Goal: Information Seeking & Learning: Compare options

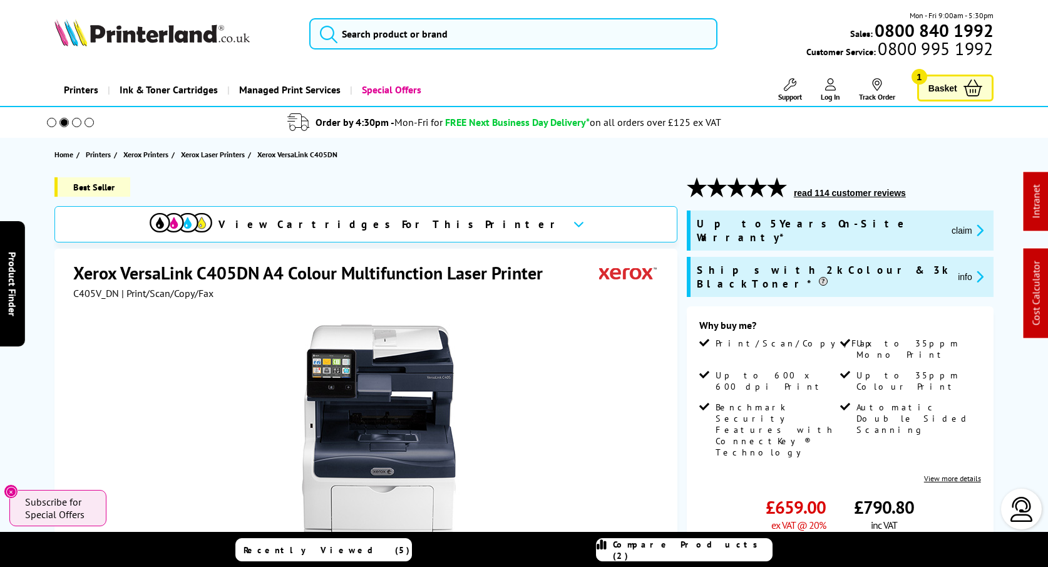
click at [146, 34] on img at bounding box center [151, 33] width 195 height 28
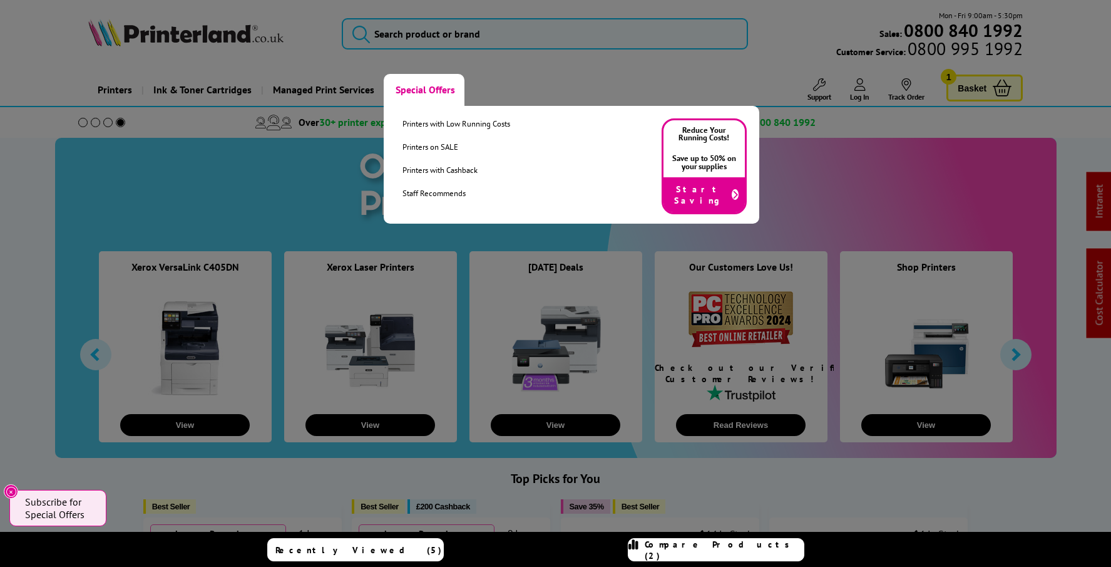
click at [427, 91] on link "Special Offers" at bounding box center [424, 90] width 81 height 32
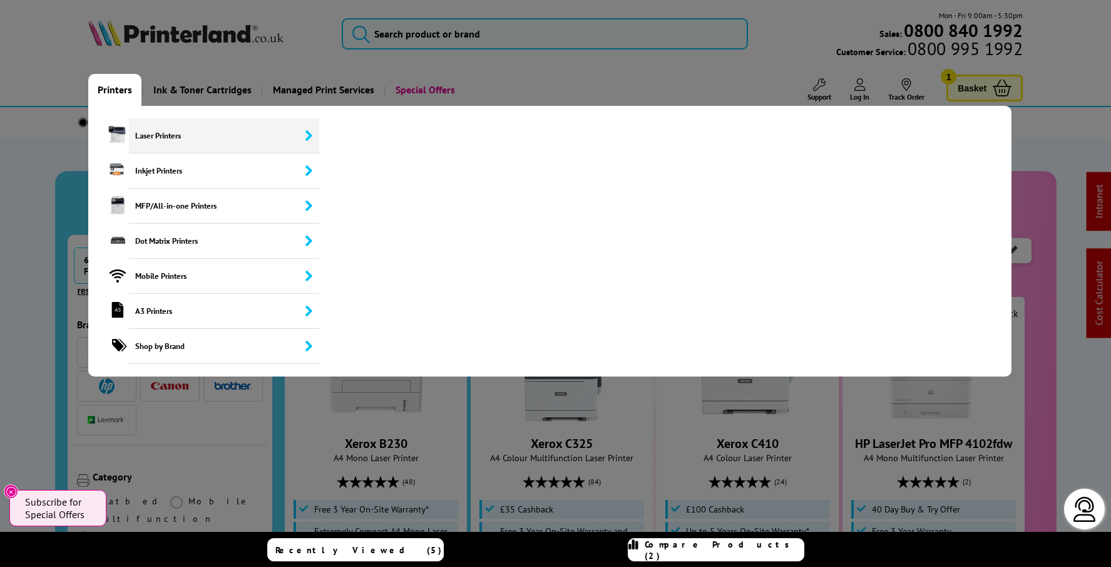
click at [160, 131] on span "Laser Printers" at bounding box center [224, 135] width 190 height 35
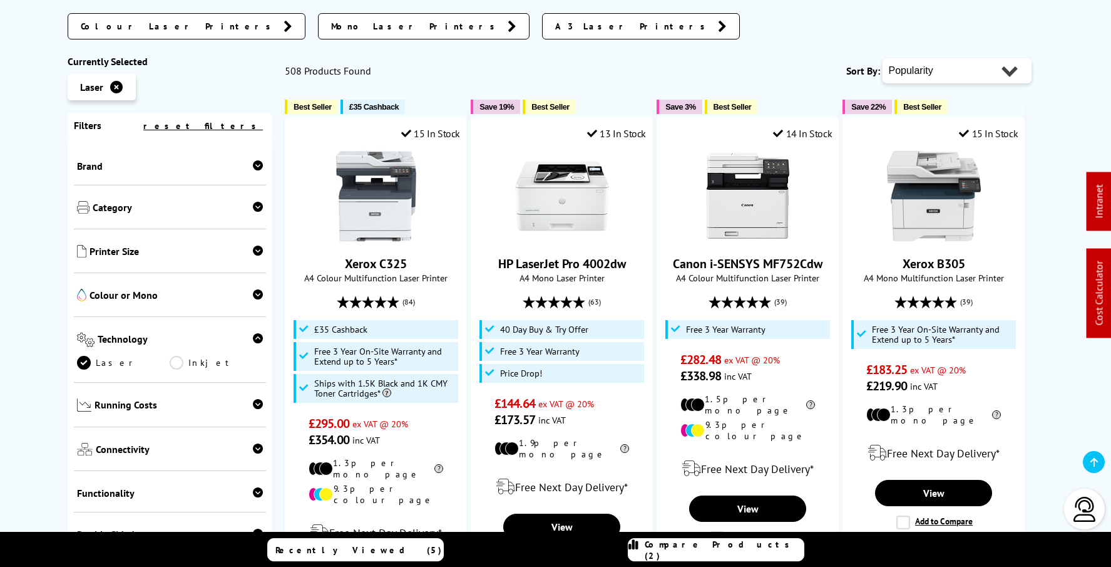
scroll to position [357, 0]
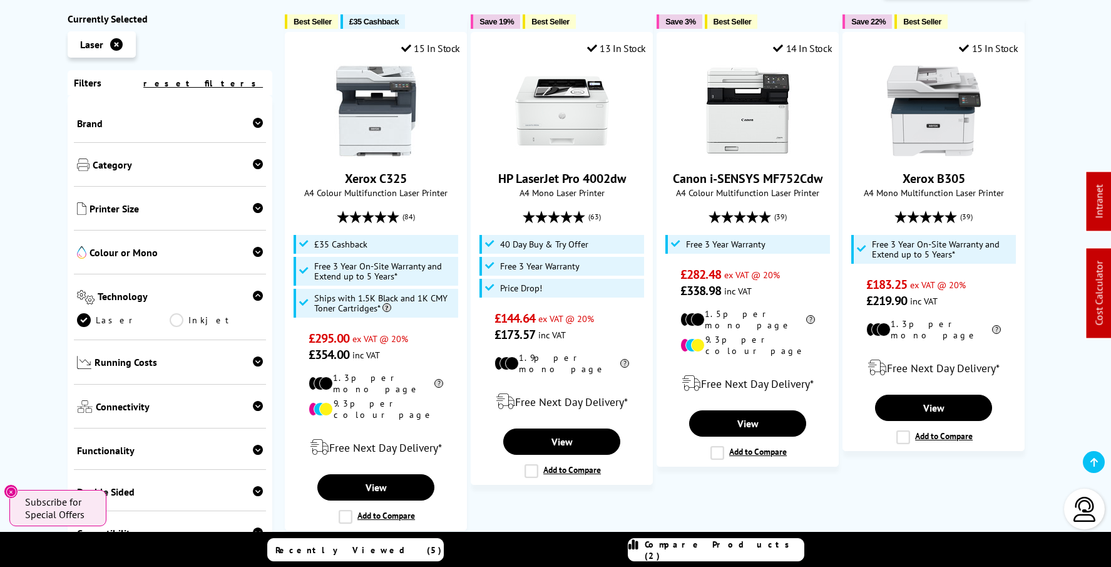
click at [255, 301] on div at bounding box center [258, 298] width 10 height 17
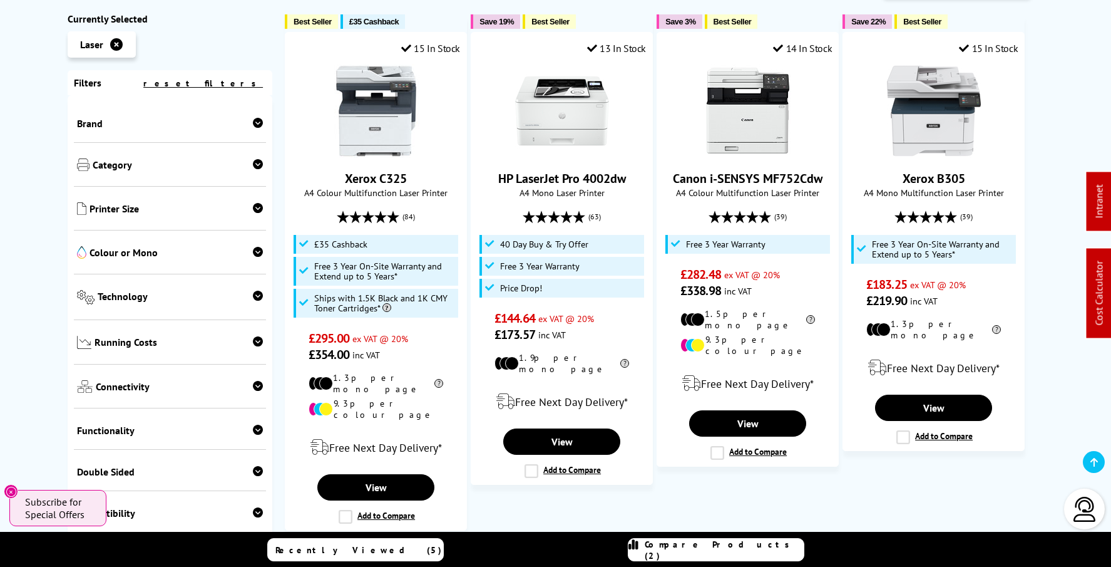
scroll to position [33, 0]
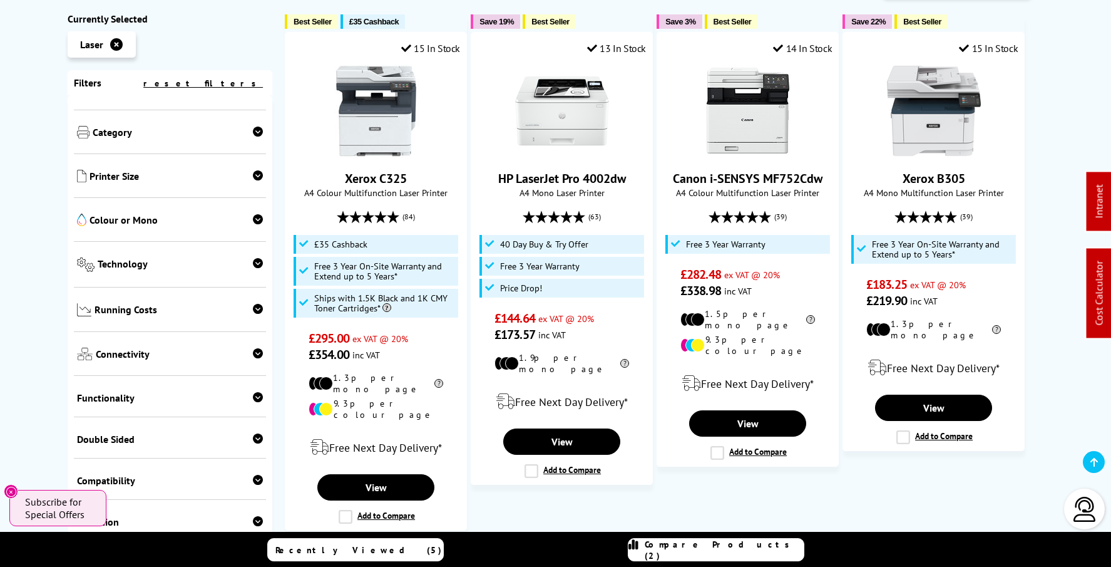
click at [257, 396] on icon at bounding box center [258, 397] width 10 height 10
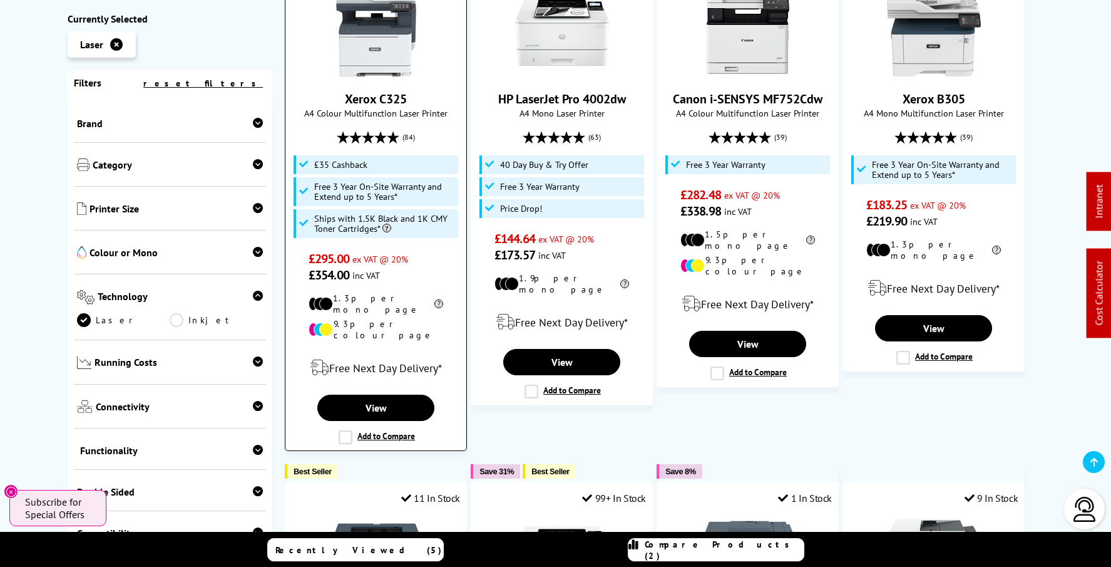
scroll to position [449, 0]
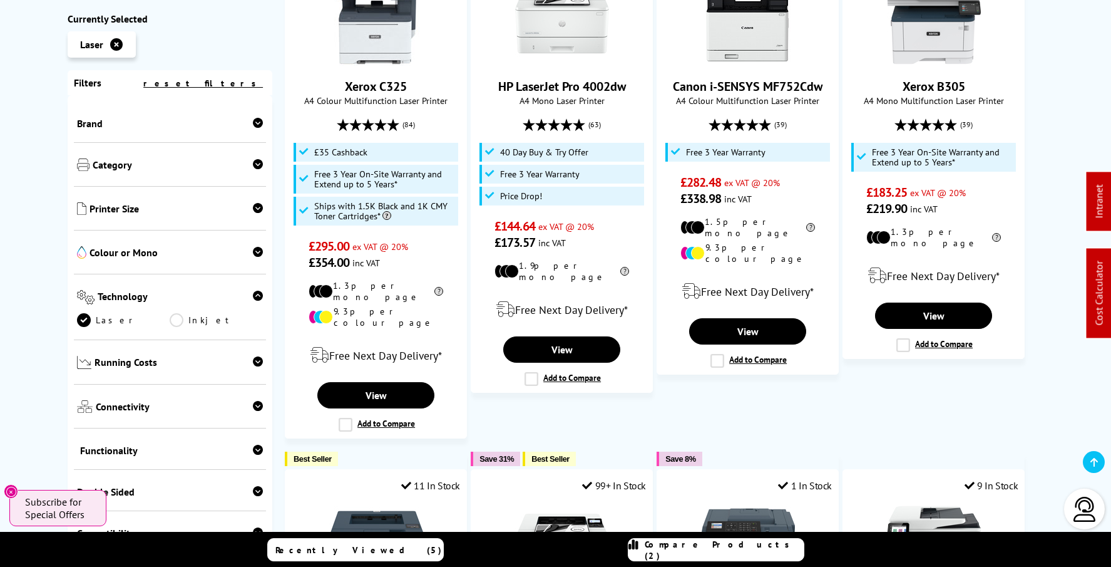
click at [256, 294] on icon at bounding box center [258, 295] width 10 height 10
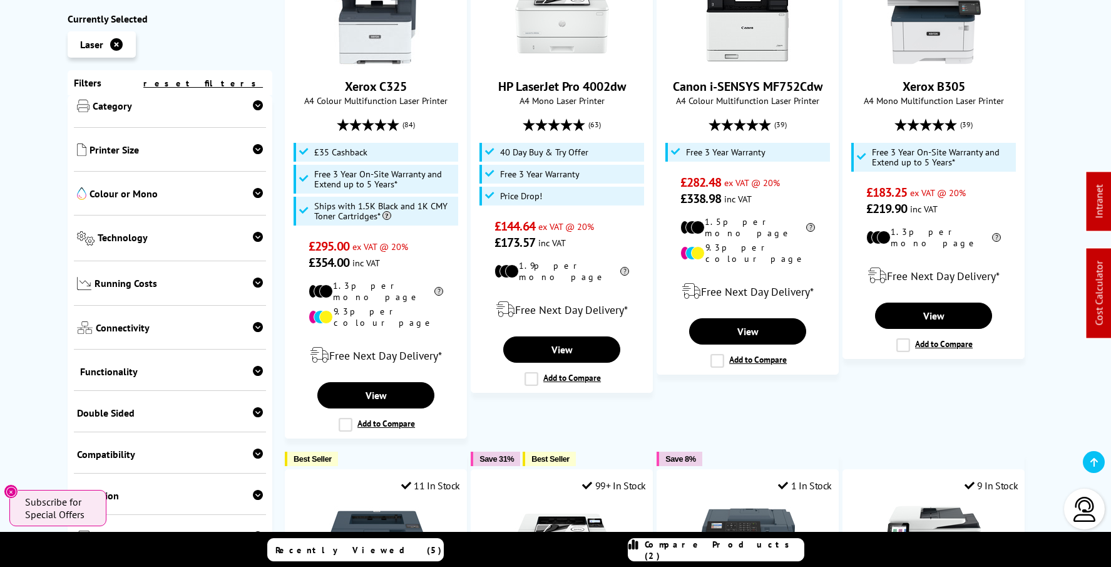
scroll to position [113, 0]
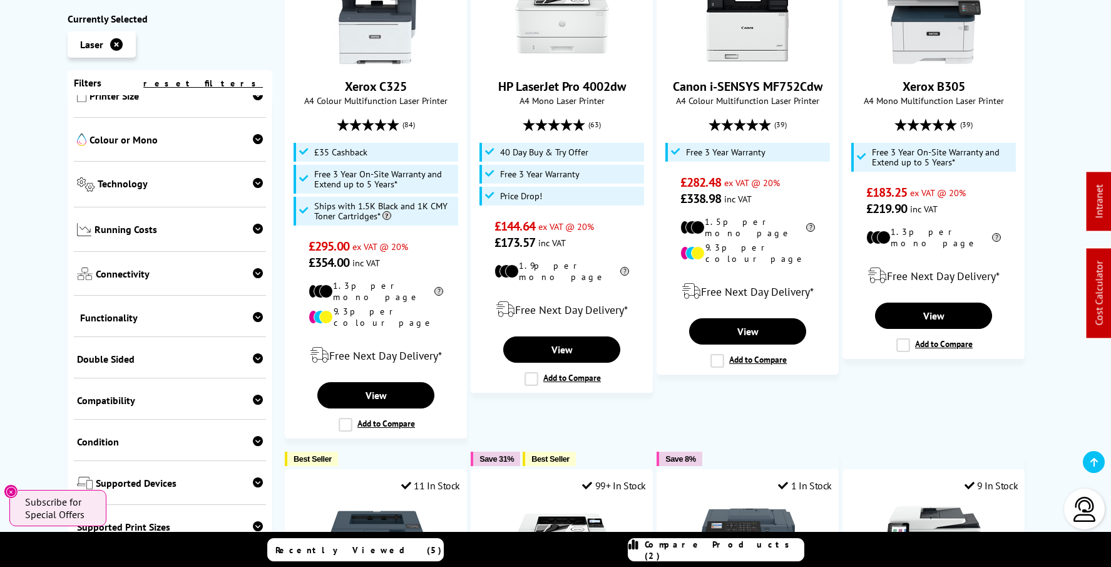
click at [253, 314] on icon at bounding box center [258, 317] width 10 height 10
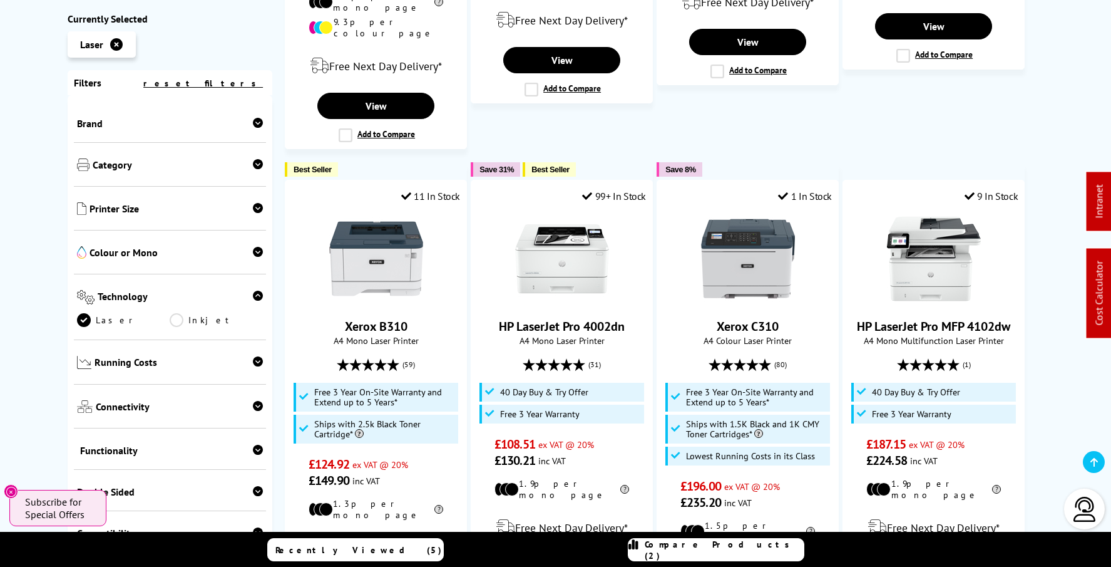
scroll to position [765, 0]
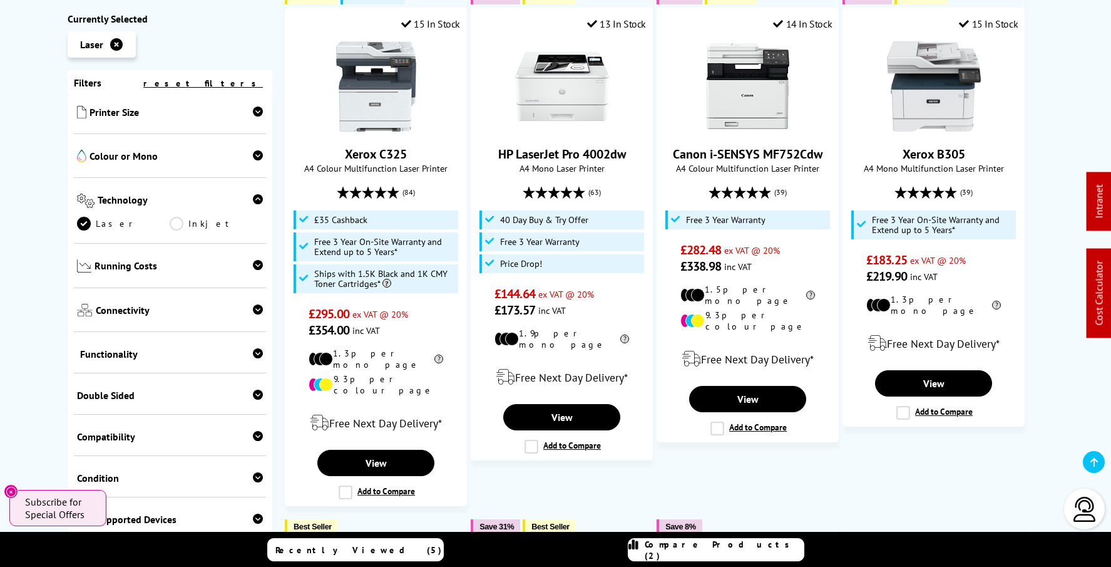
scroll to position [100, 0]
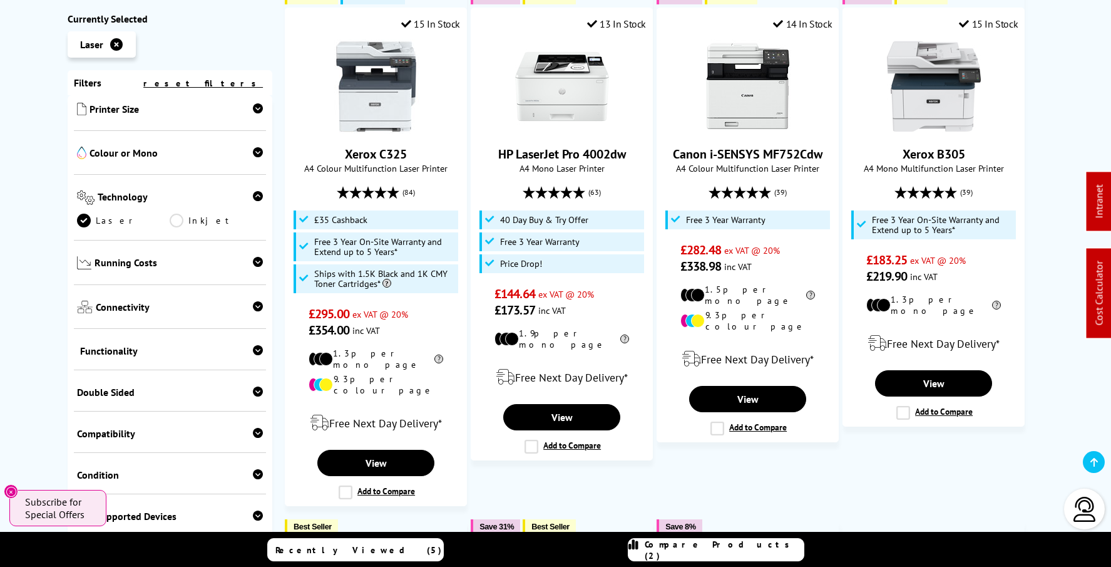
click at [120, 357] on div "Functionality Copy Scan Fax" at bounding box center [170, 349] width 193 height 41
click at [120, 355] on span "Functionality" at bounding box center [171, 350] width 183 height 13
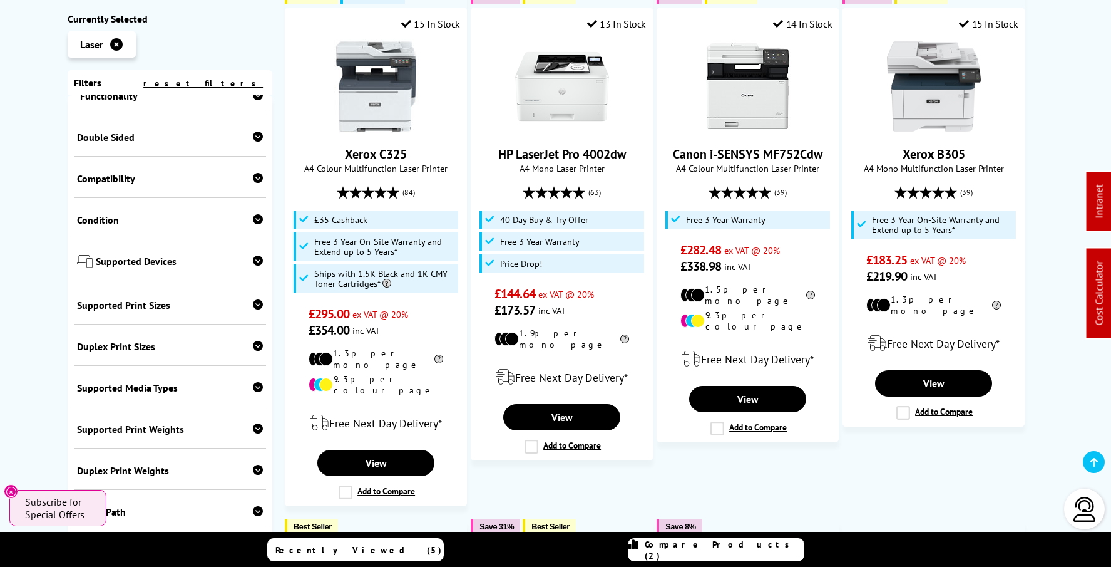
scroll to position [366, 0]
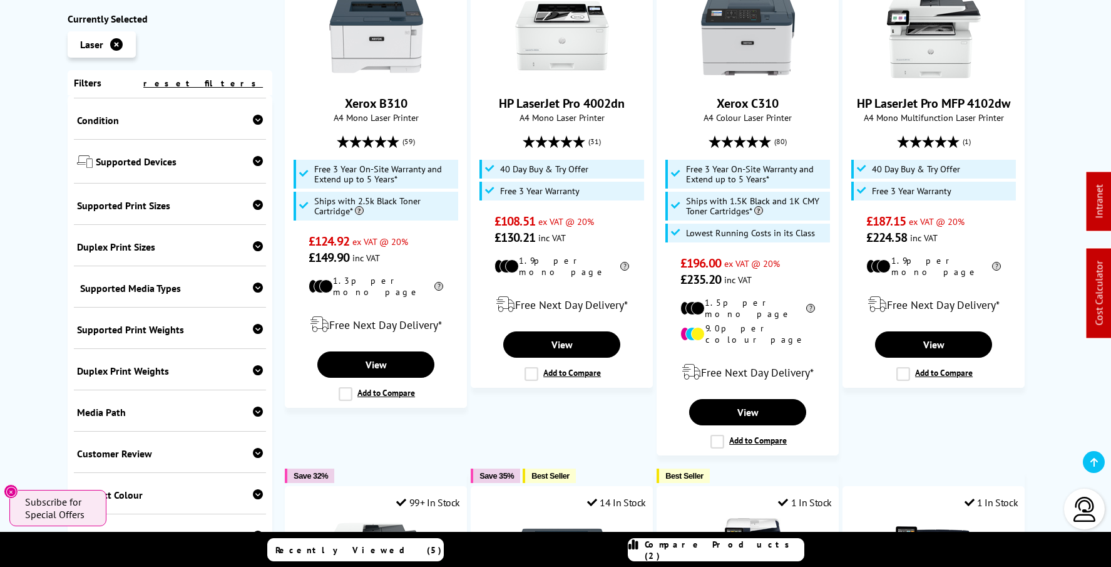
scroll to position [454, 0]
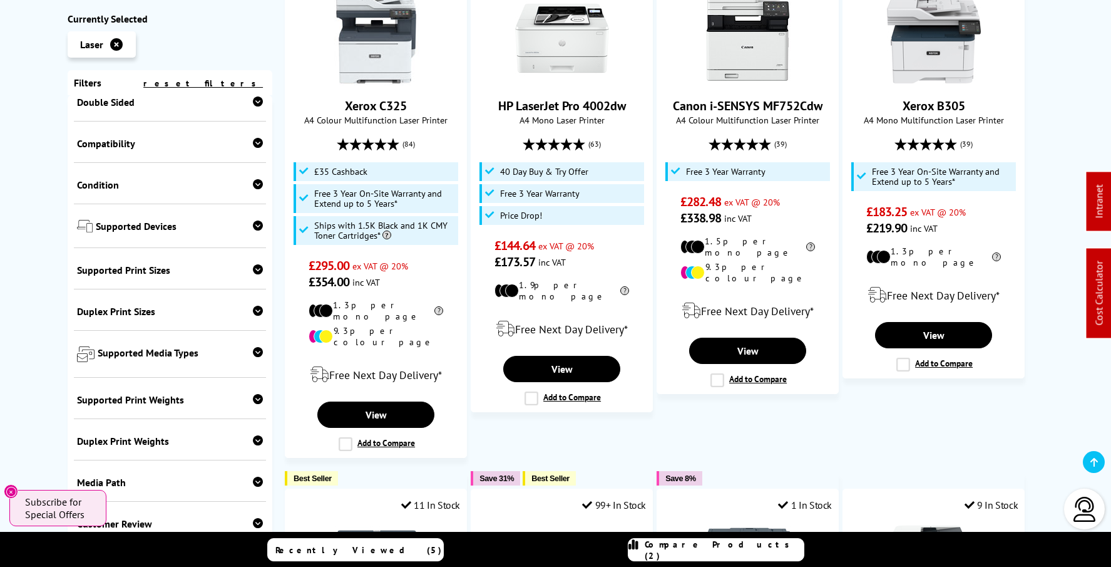
scroll to position [459, 0]
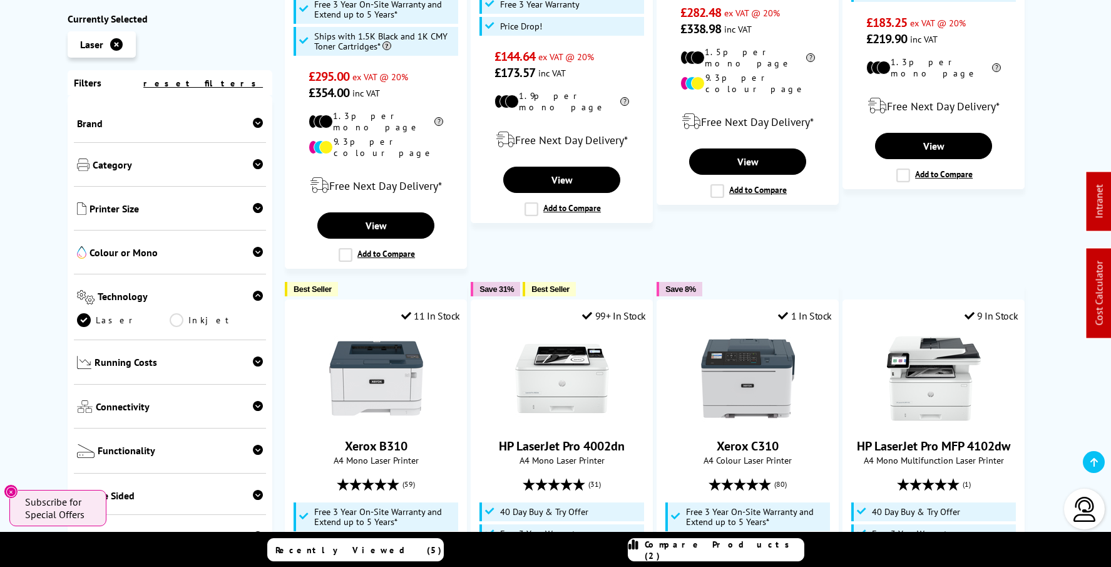
click at [253, 297] on icon at bounding box center [258, 295] width 10 height 10
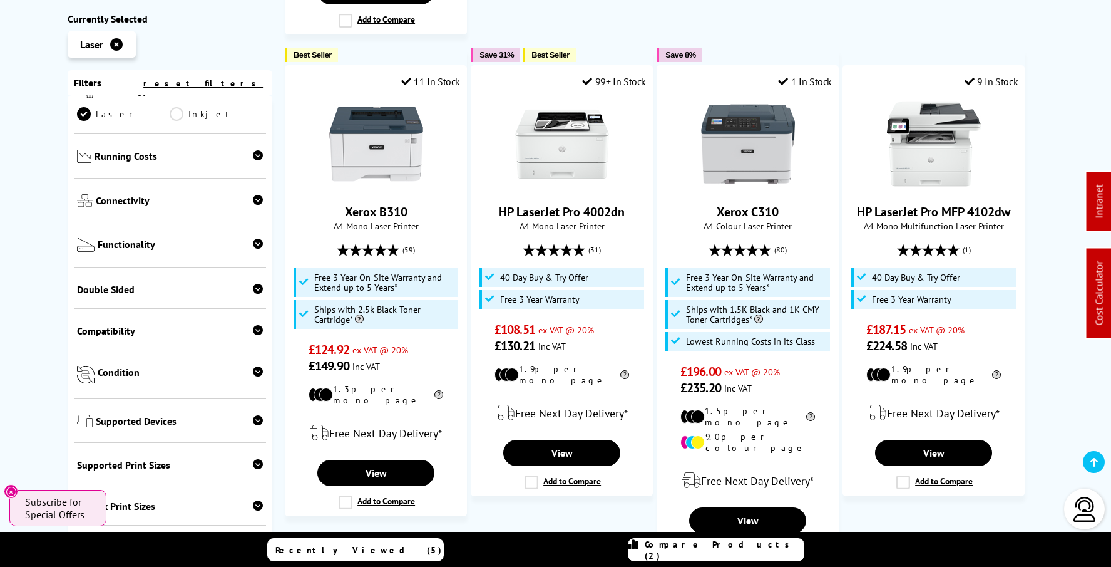
scroll to position [185, 0]
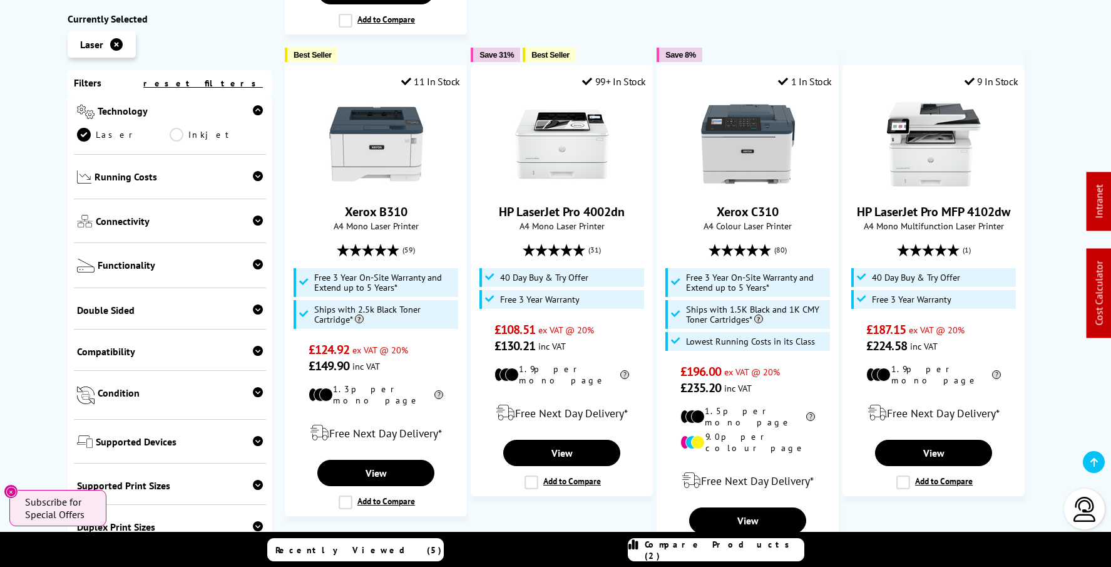
click at [255, 354] on icon at bounding box center [258, 351] width 10 height 10
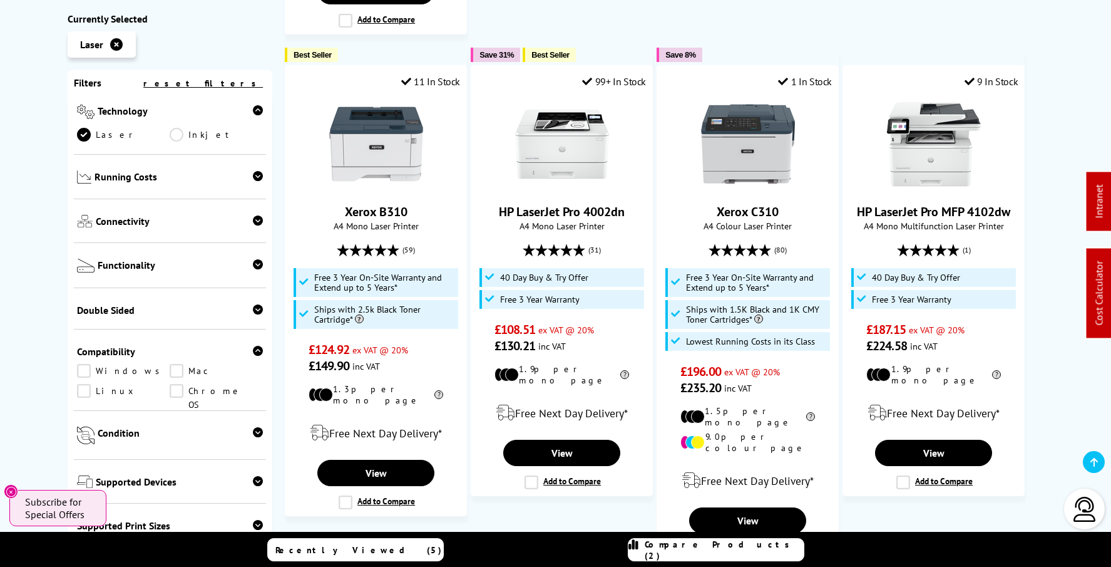
click at [255, 354] on icon at bounding box center [258, 351] width 10 height 10
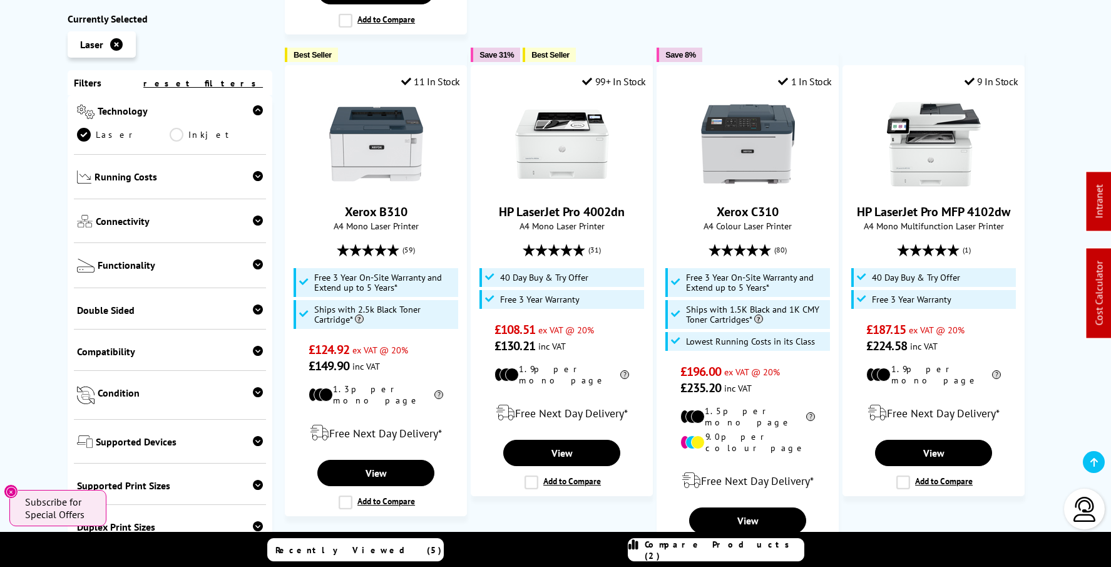
click at [257, 318] on div "Double Sided Print Scan" at bounding box center [170, 308] width 193 height 41
click at [257, 312] on icon at bounding box center [258, 309] width 10 height 10
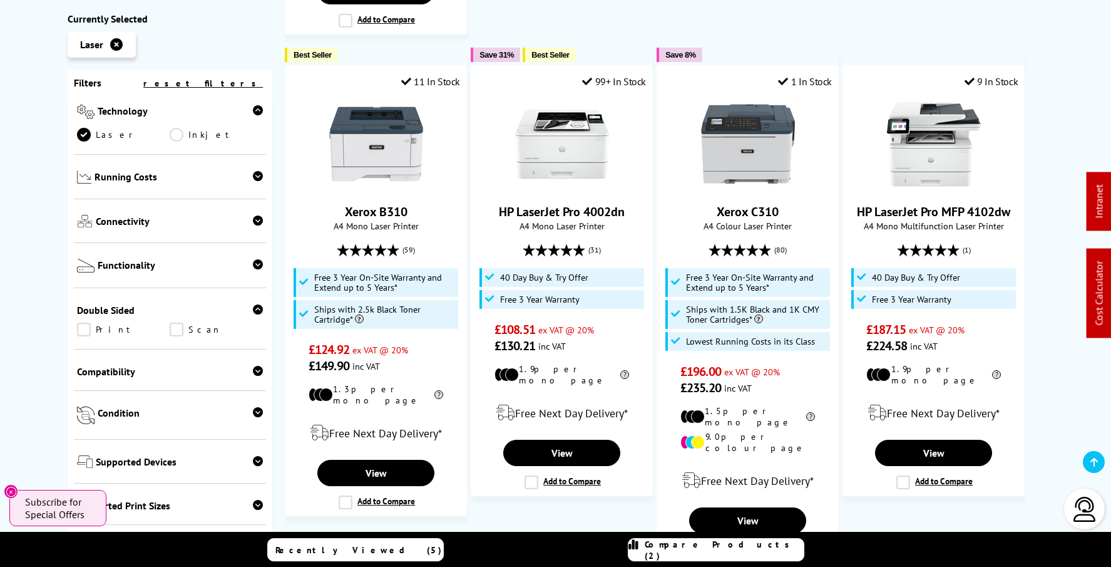
click at [257, 312] on icon at bounding box center [258, 309] width 10 height 10
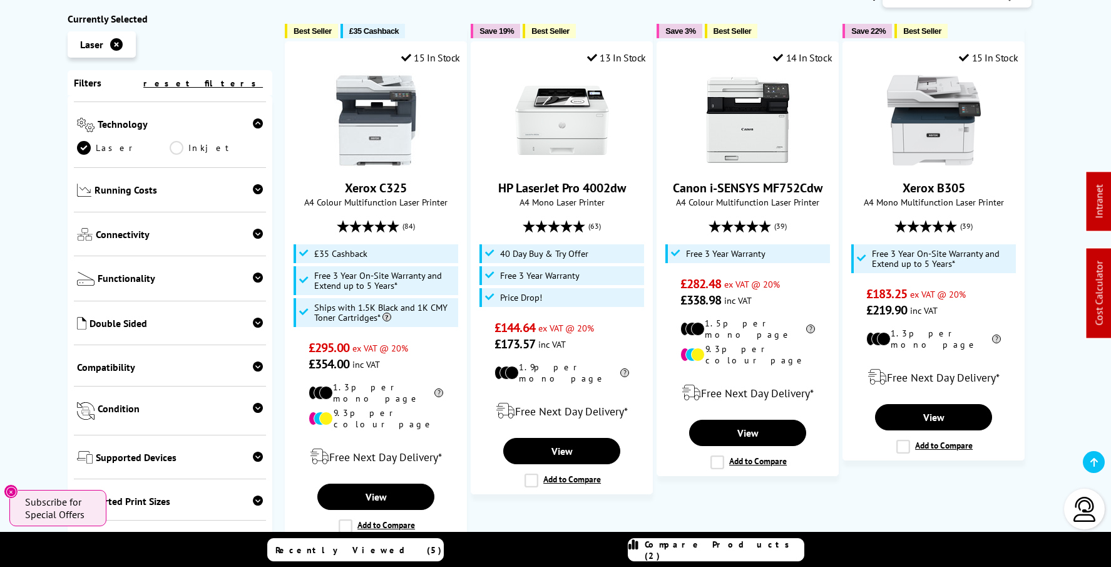
scroll to position [173, 0]
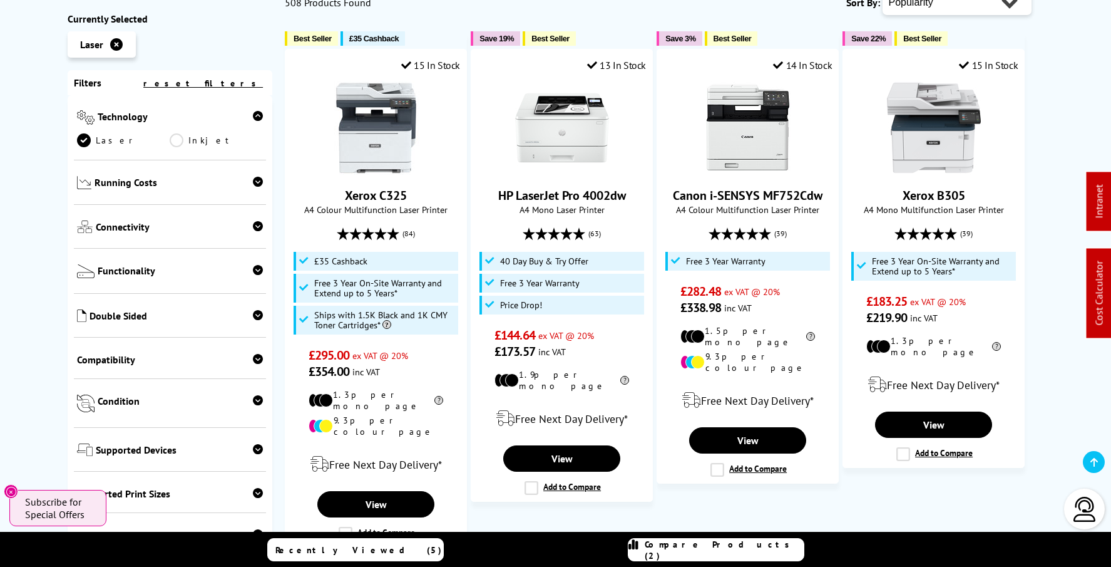
scroll to position [181, 0]
click at [126, 361] on span "Compatibility" at bounding box center [170, 358] width 187 height 13
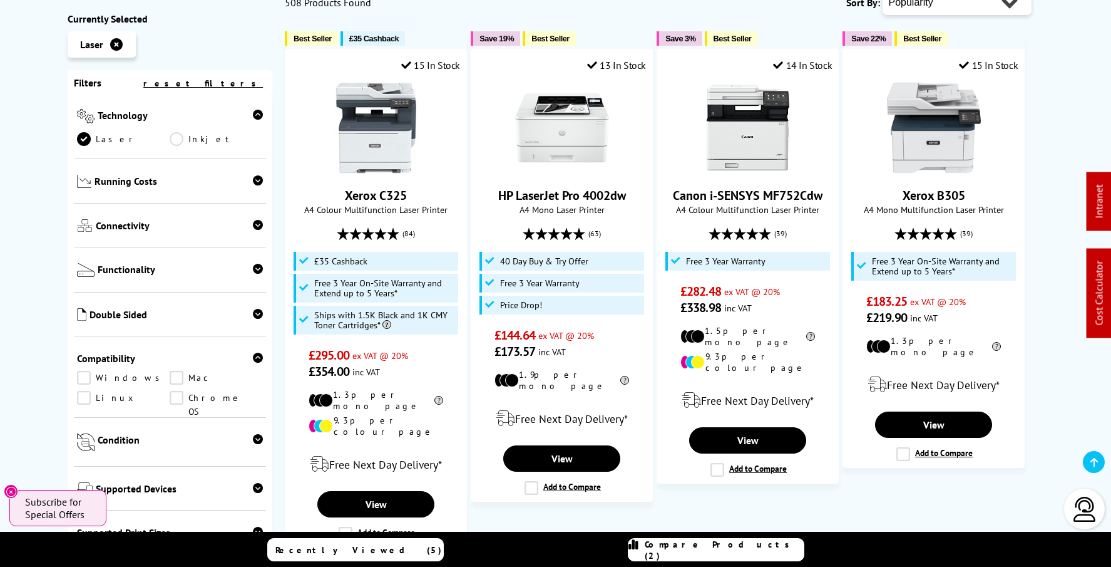
click at [126, 361] on span "Compatibility" at bounding box center [170, 358] width 187 height 13
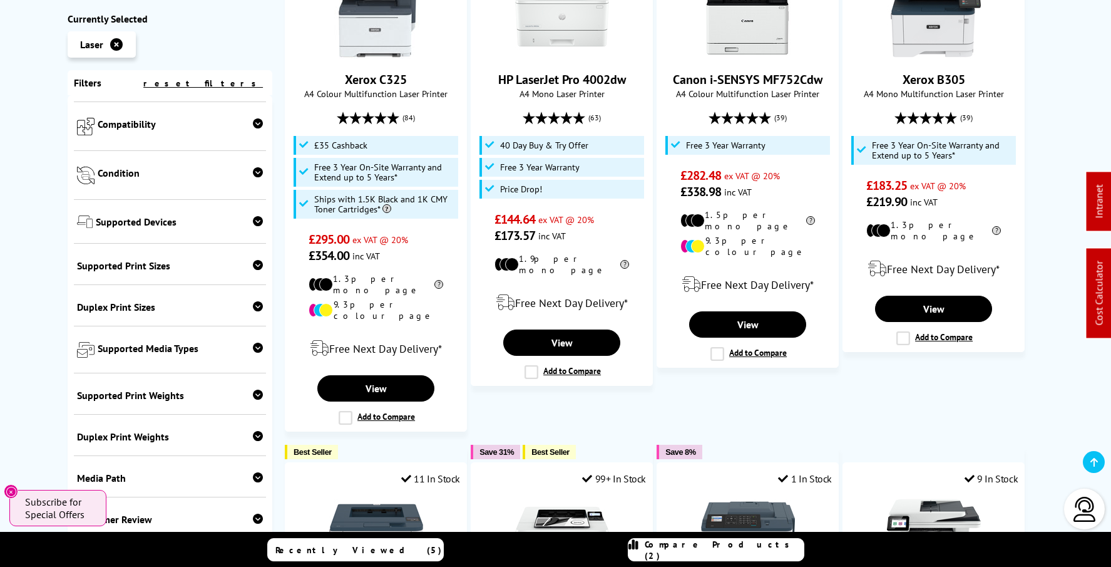
scroll to position [416, 0]
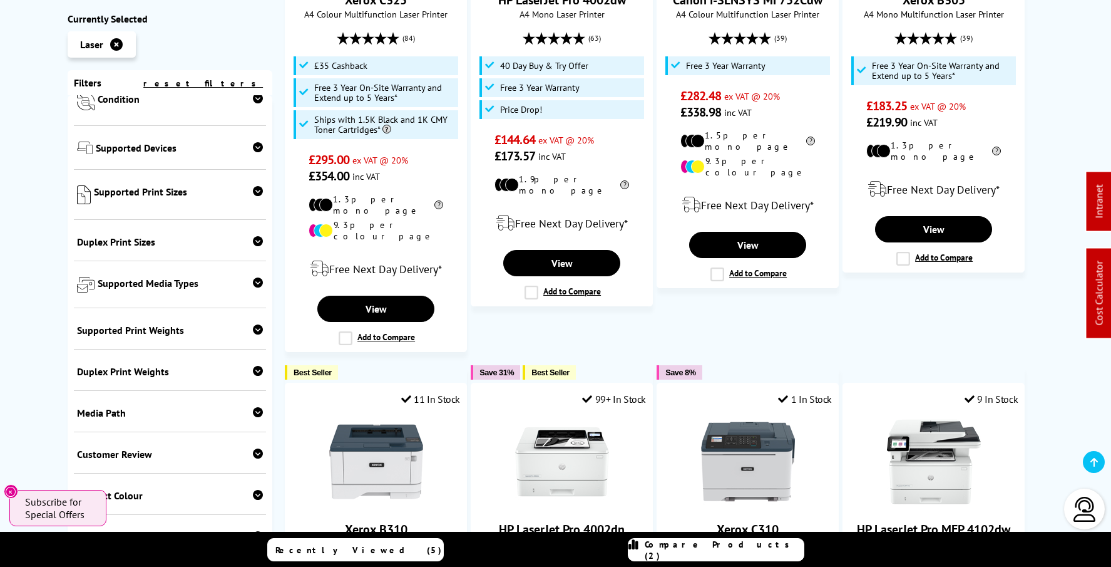
scroll to position [490, 0]
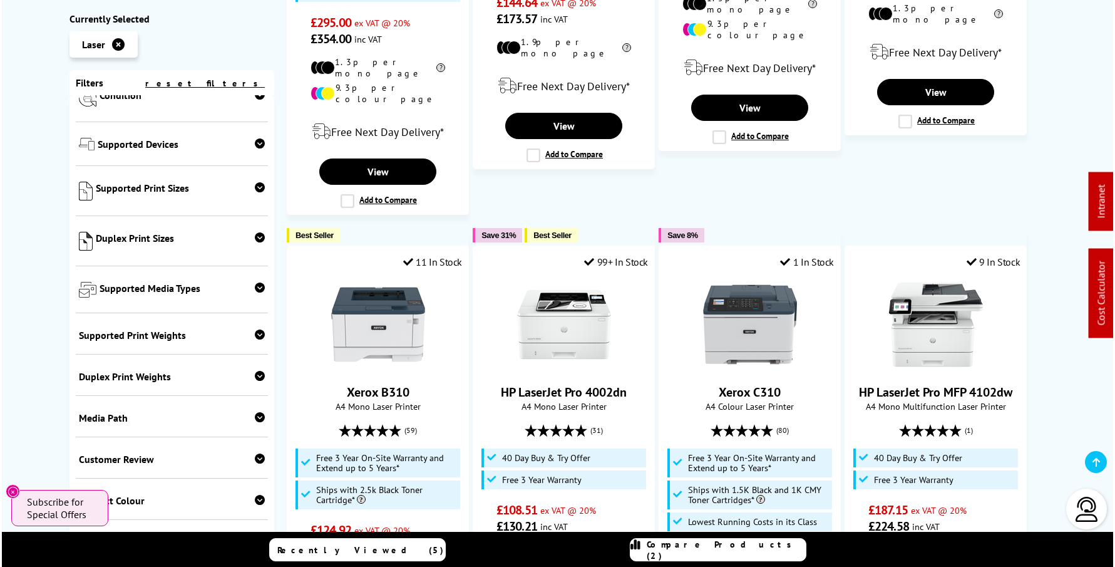
scroll to position [494, 0]
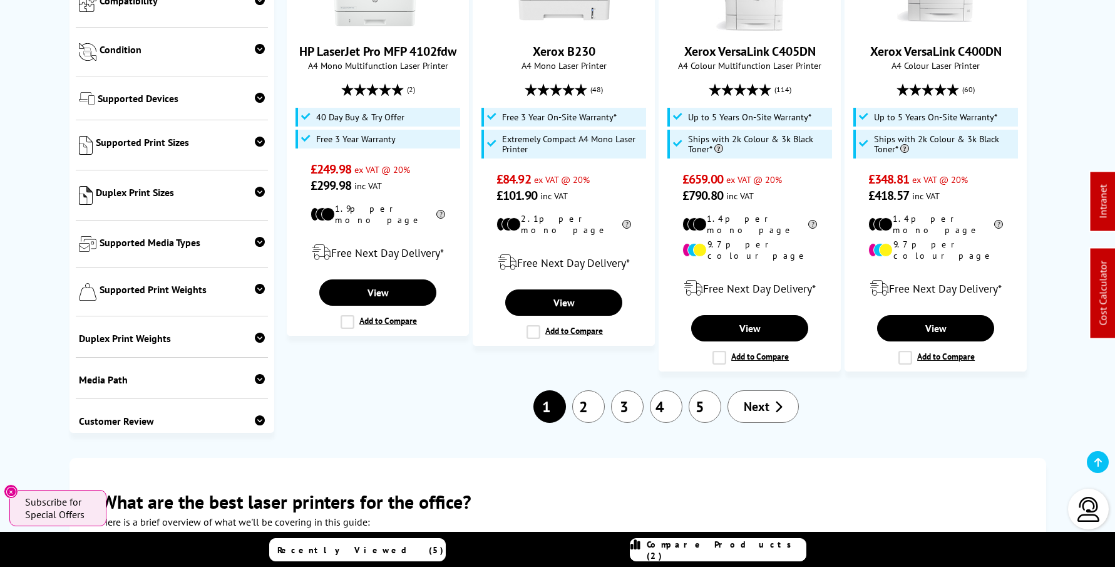
scroll to position [376, 0]
